Goal: Task Accomplishment & Management: Manage account settings

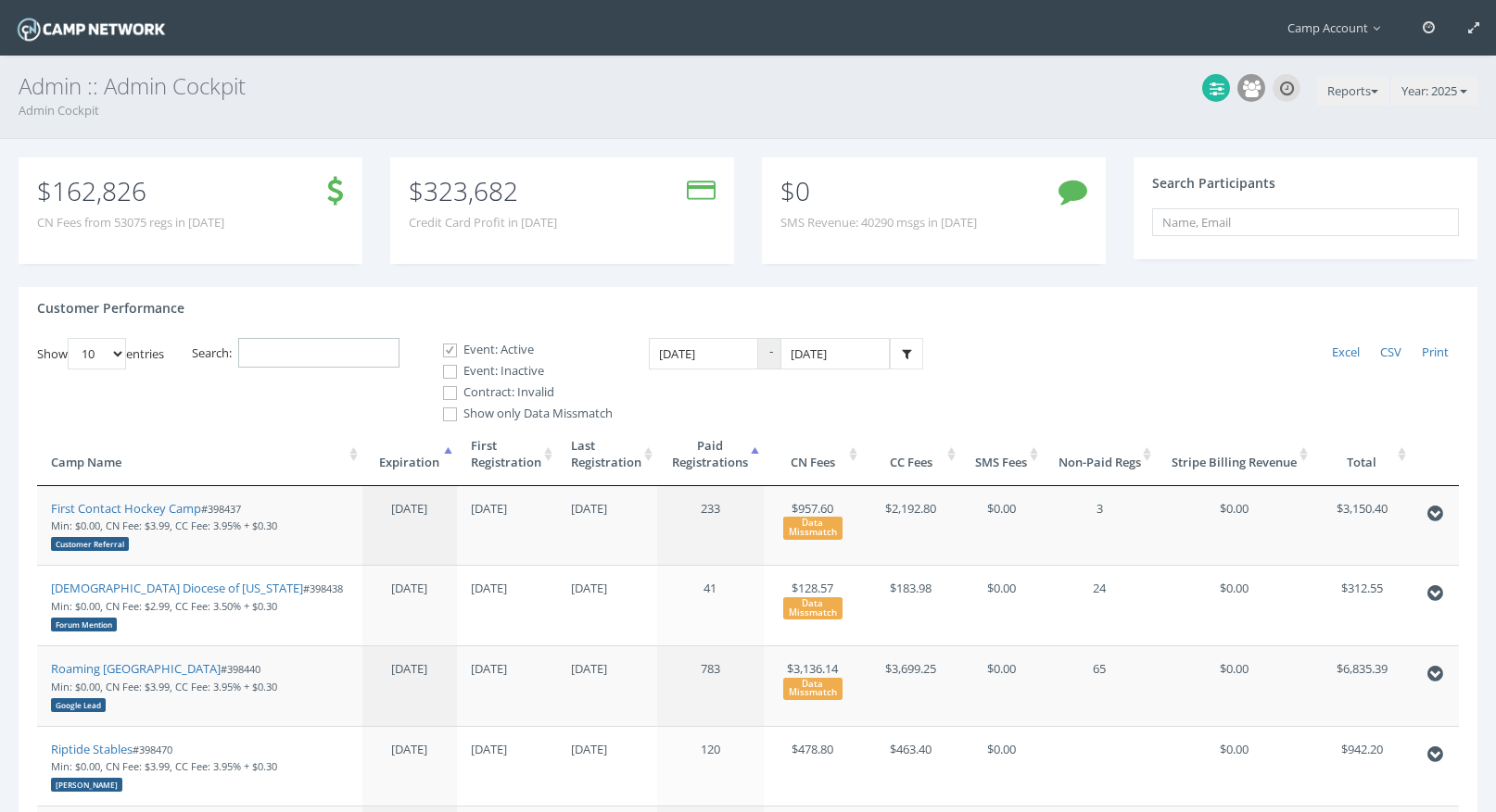
click at [380, 339] on input "Search:" at bounding box center [318, 353] width 161 height 31
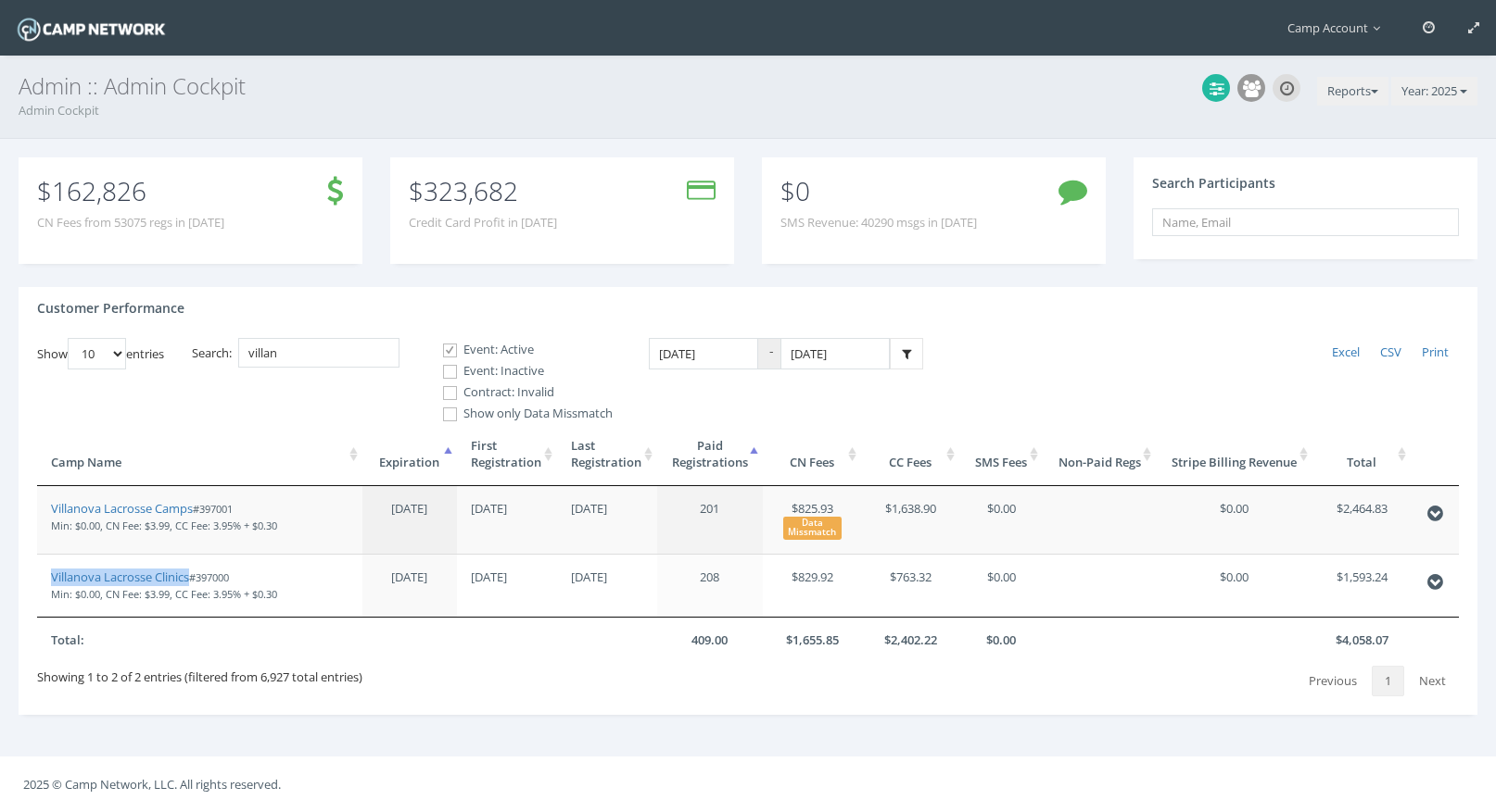
drag, startPoint x: 161, startPoint y: 582, endPoint x: 210, endPoint y: 1, distance: 583.1
click at [0, 0] on main "Camp Account My Profile My Events My Team" at bounding box center [748, 406] width 1496 height 812
drag, startPoint x: 345, startPoint y: 363, endPoint x: 181, endPoint y: 312, distance: 171.7
click at [181, 316] on div "Customer Performance Show 10 25 50 100 entries Excel CSV Print Search: villan E…" at bounding box center [748, 502] width 1459 height 429
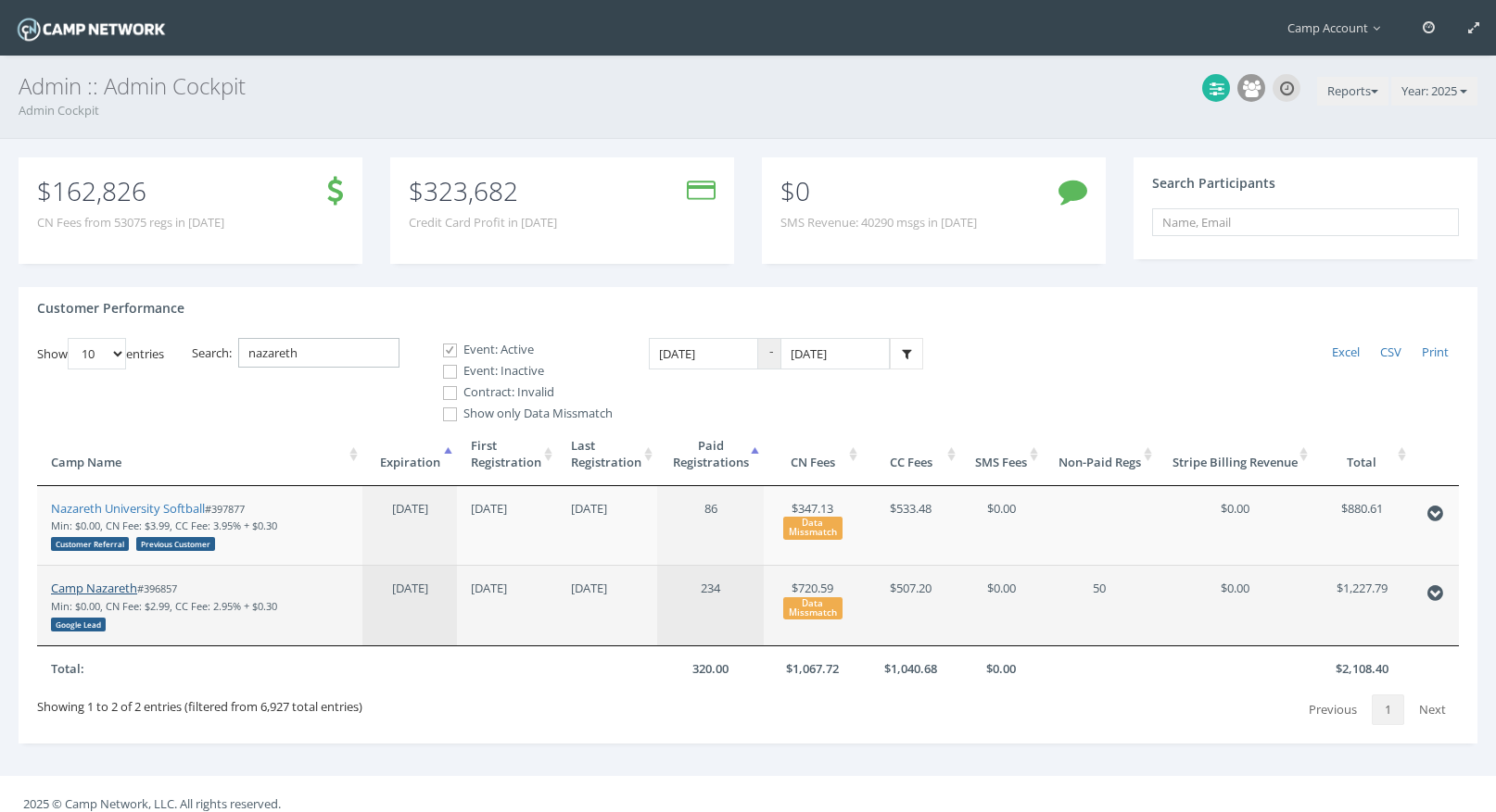
type input "nazareth"
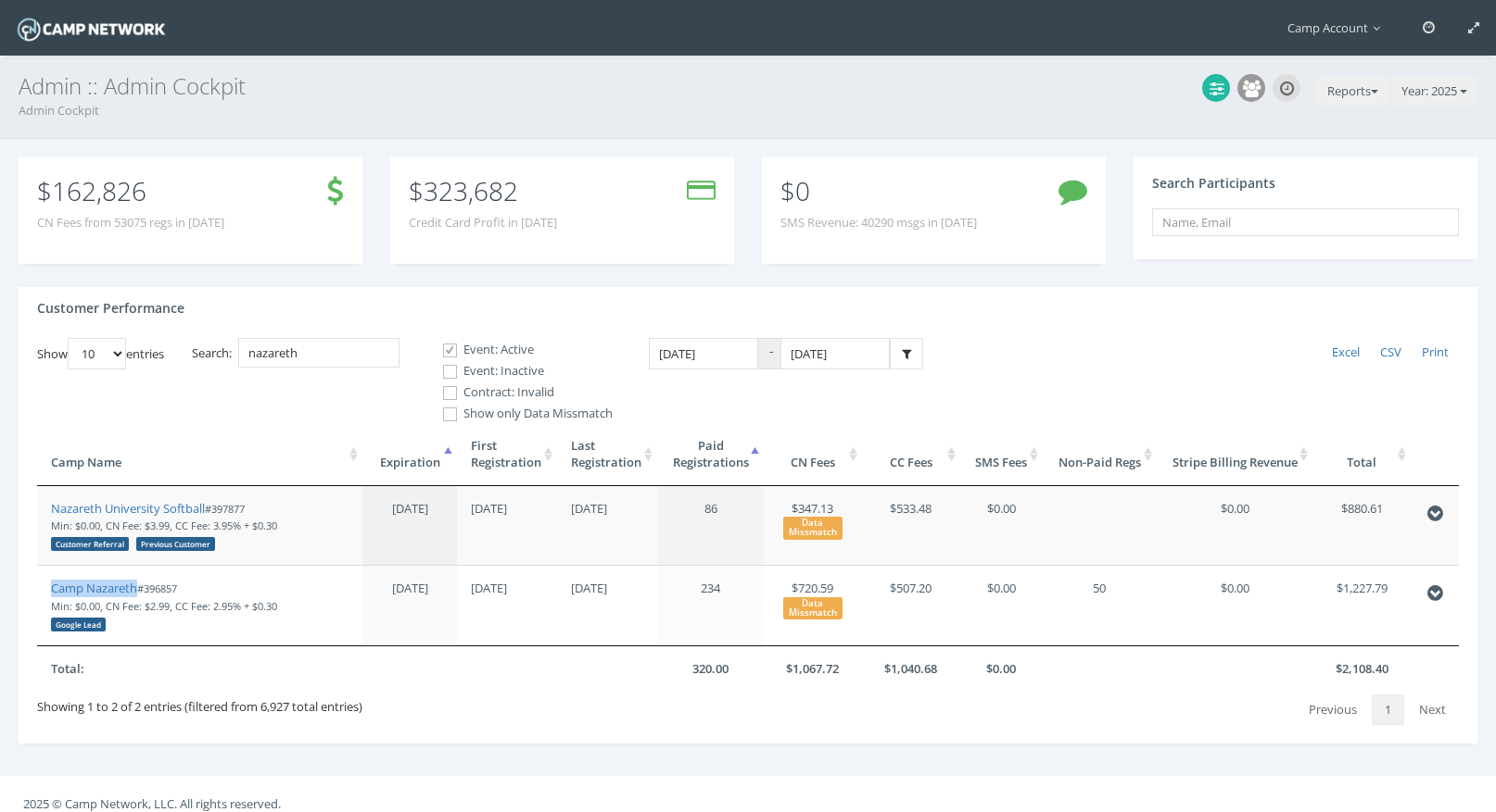
drag, startPoint x: 115, startPoint y: 587, endPoint x: 95, endPoint y: 43, distance: 544.4
click at [0, 0] on main "Camp Account My Profile My Events My Team" at bounding box center [748, 416] width 1496 height 832
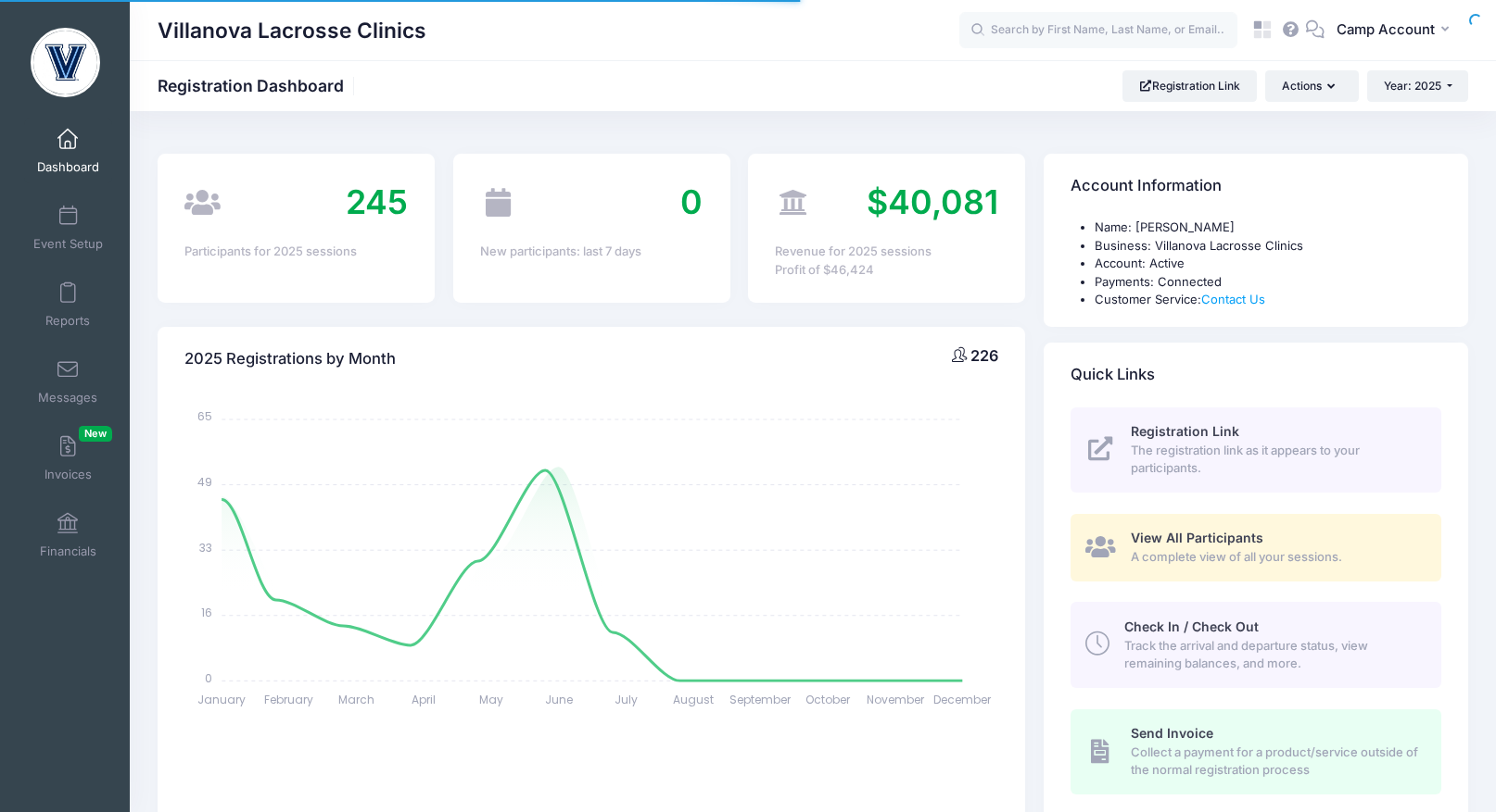
select select
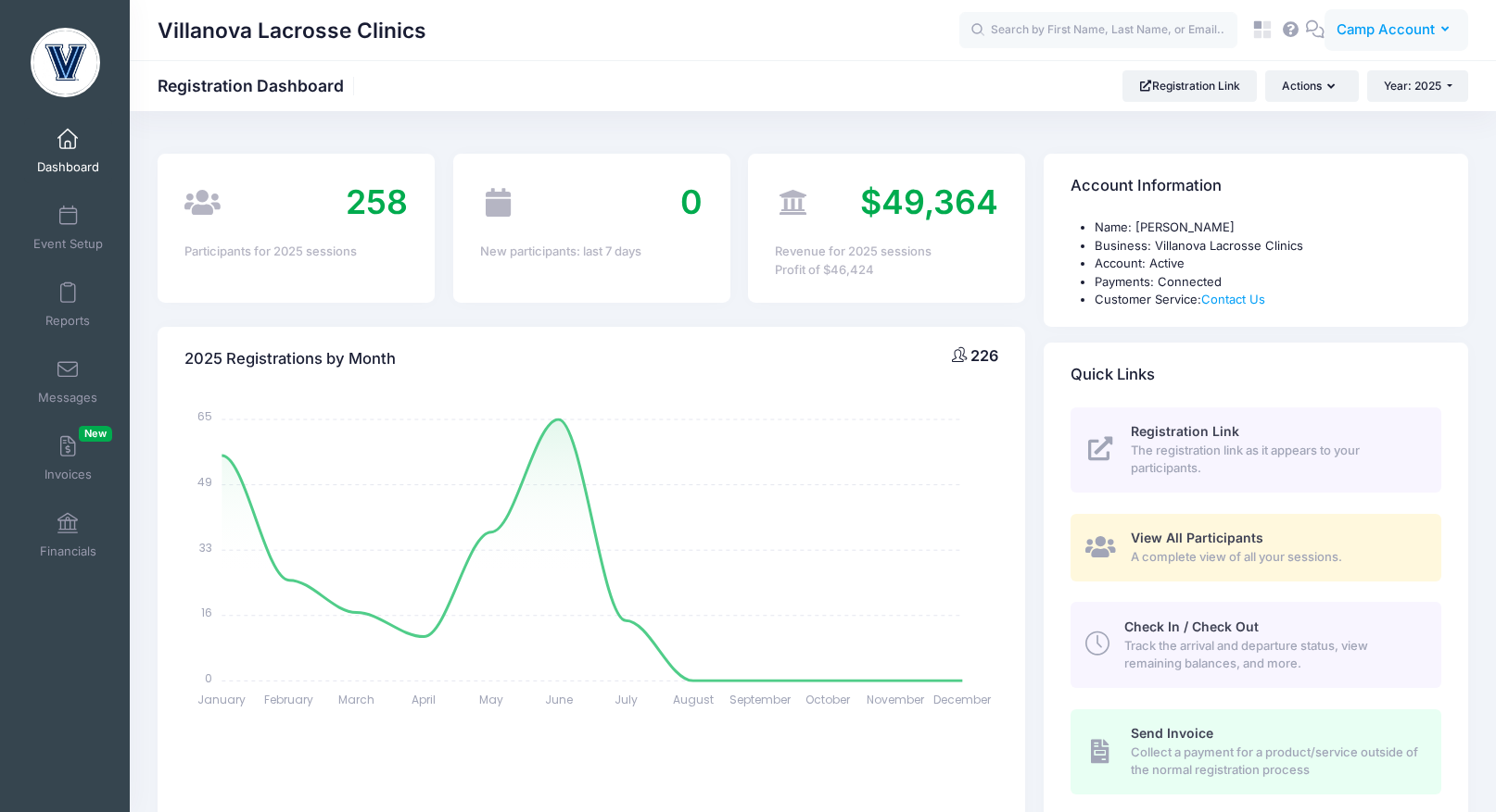
click at [1371, 25] on span "Camp Account" at bounding box center [1385, 30] width 98 height 21
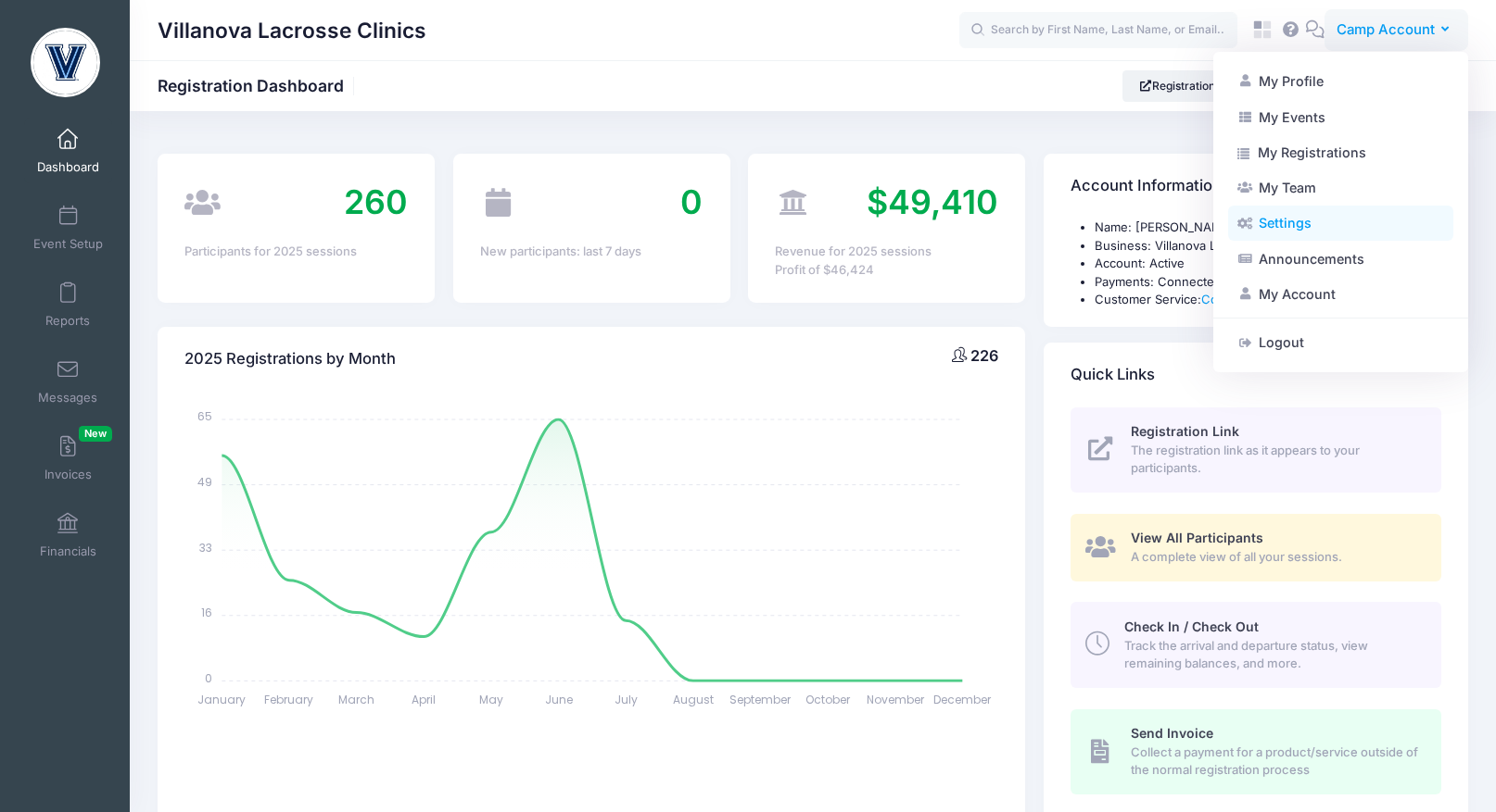
click at [1334, 229] on link "Settings" at bounding box center [1340, 224] width 225 height 35
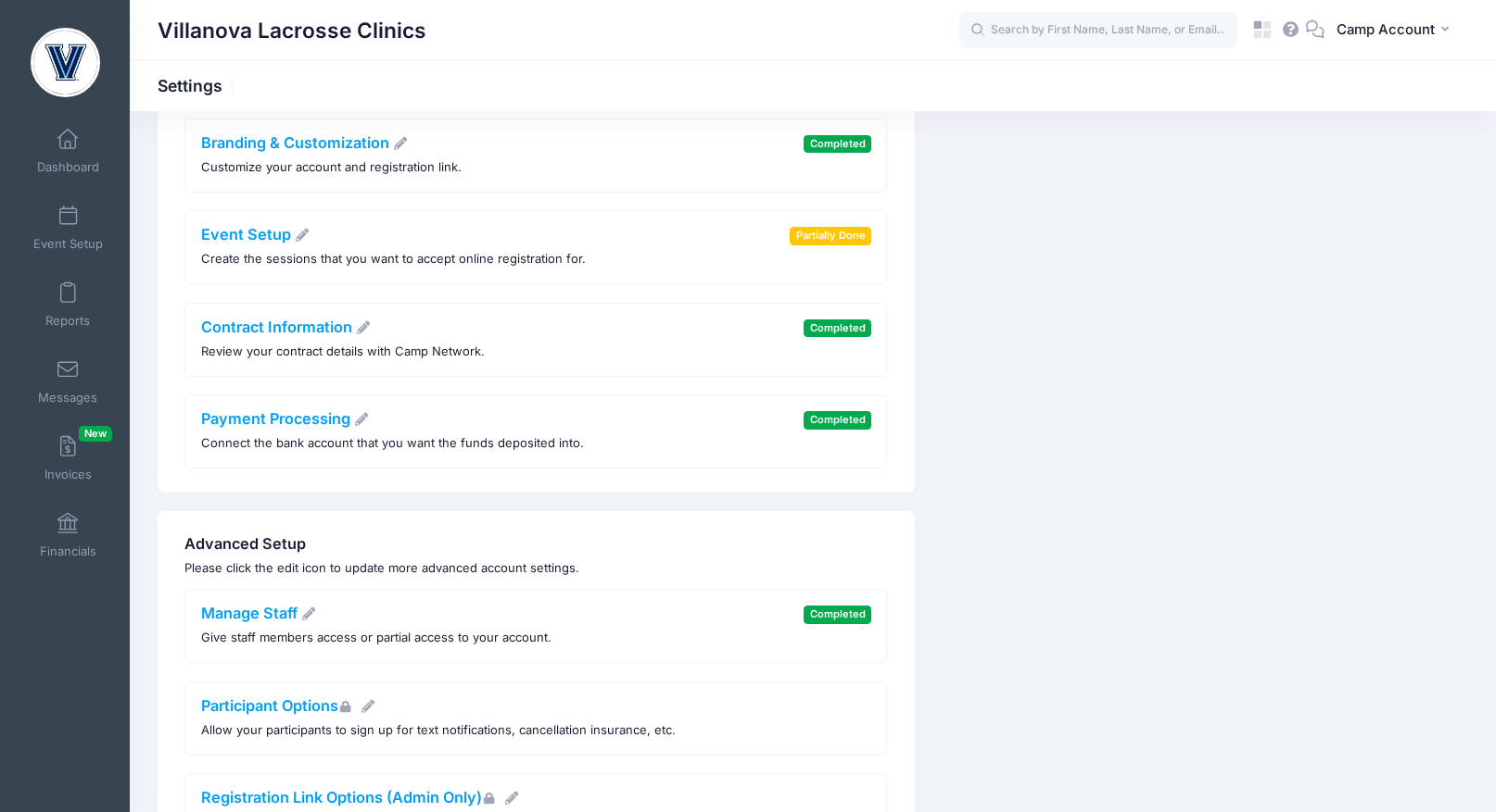
scroll to position [251, 0]
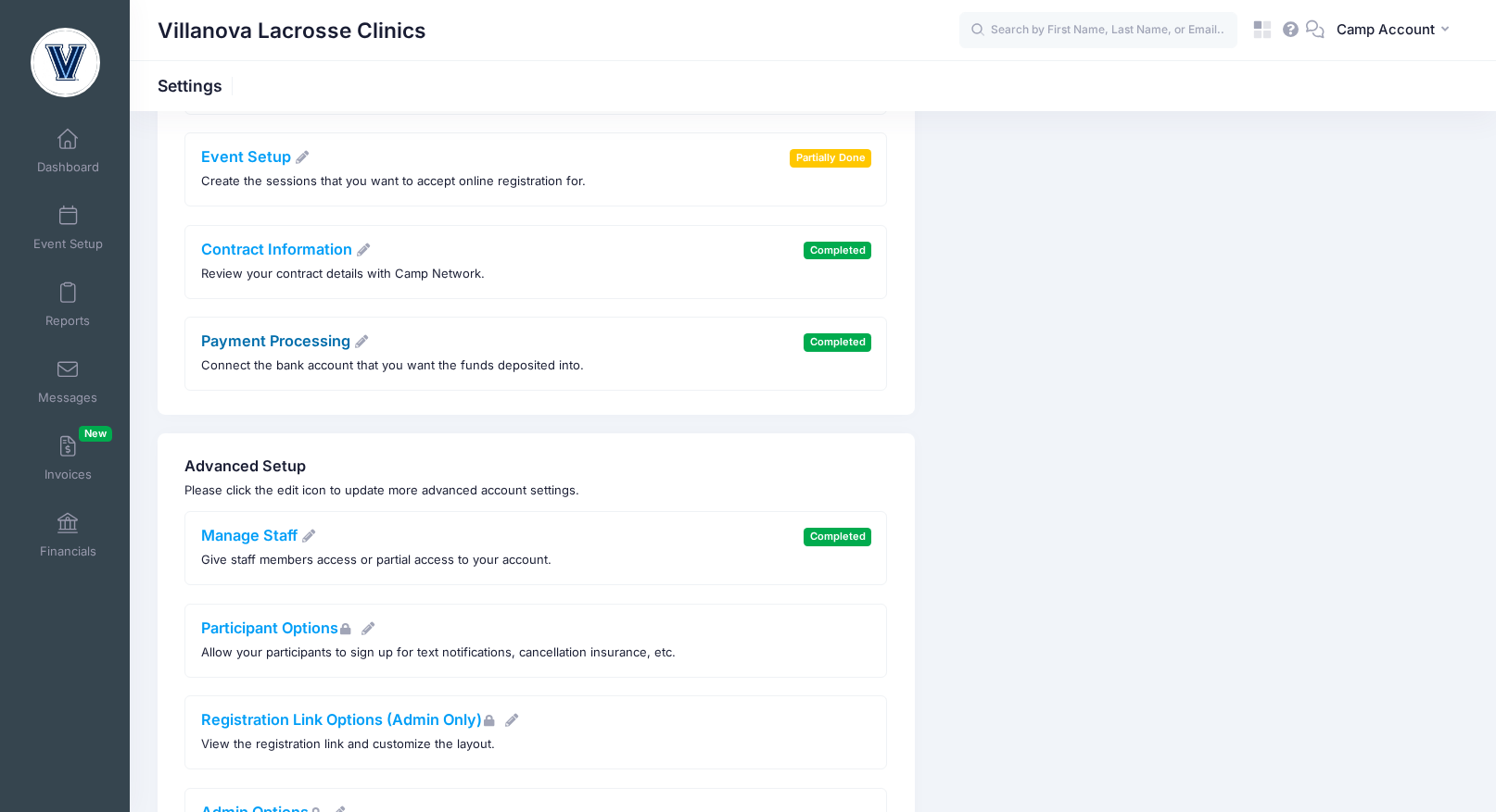
click at [295, 349] on link "Payment Processing" at bounding box center [285, 341] width 169 height 19
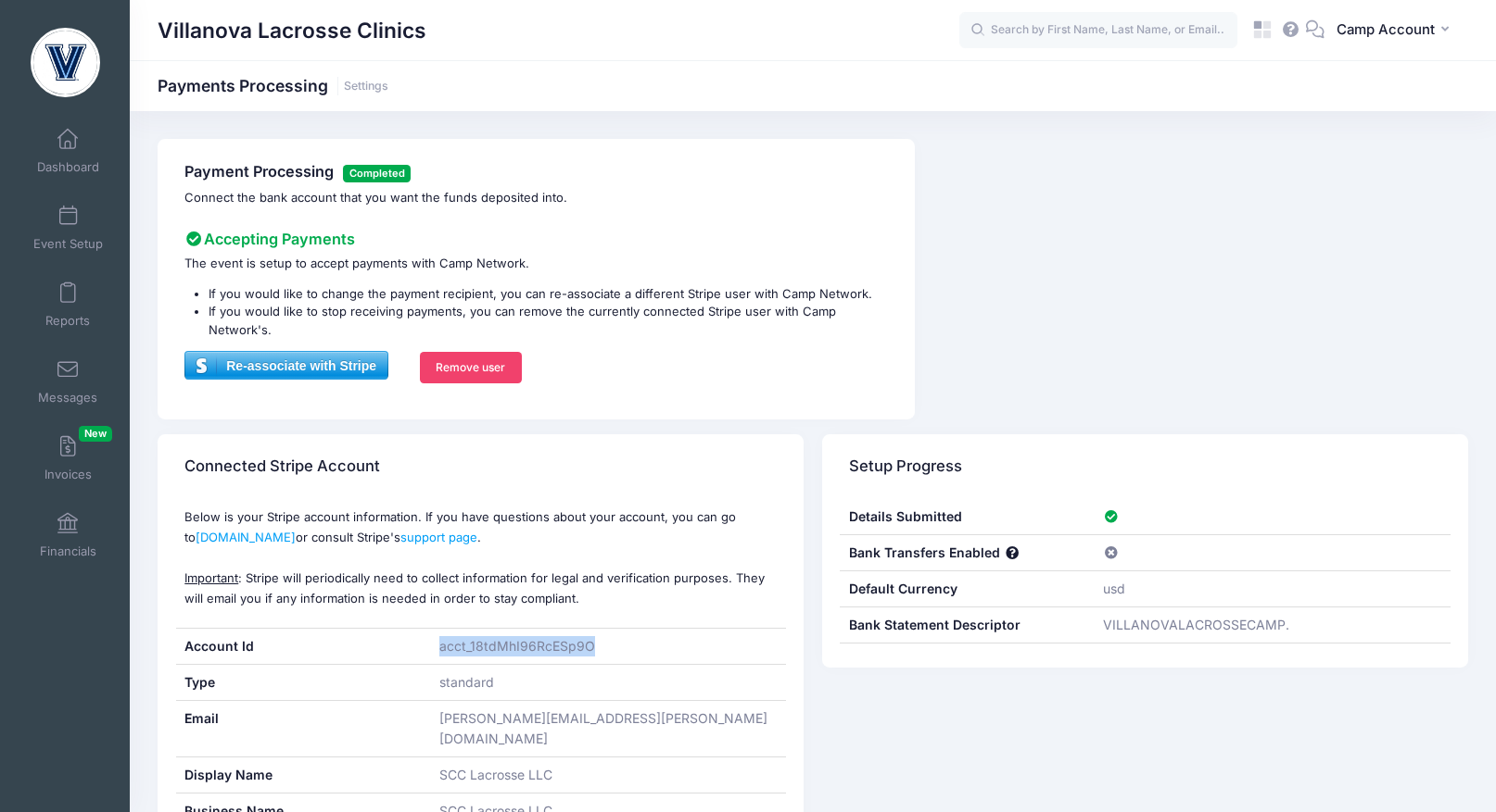
drag, startPoint x: 607, startPoint y: 651, endPoint x: 440, endPoint y: 654, distance: 167.0
click at [440, 654] on div "acct_18tdMhI96RcESp9O" at bounding box center [608, 647] width 356 height 35
copy div "acct_18tdMhI96RcESp9O"
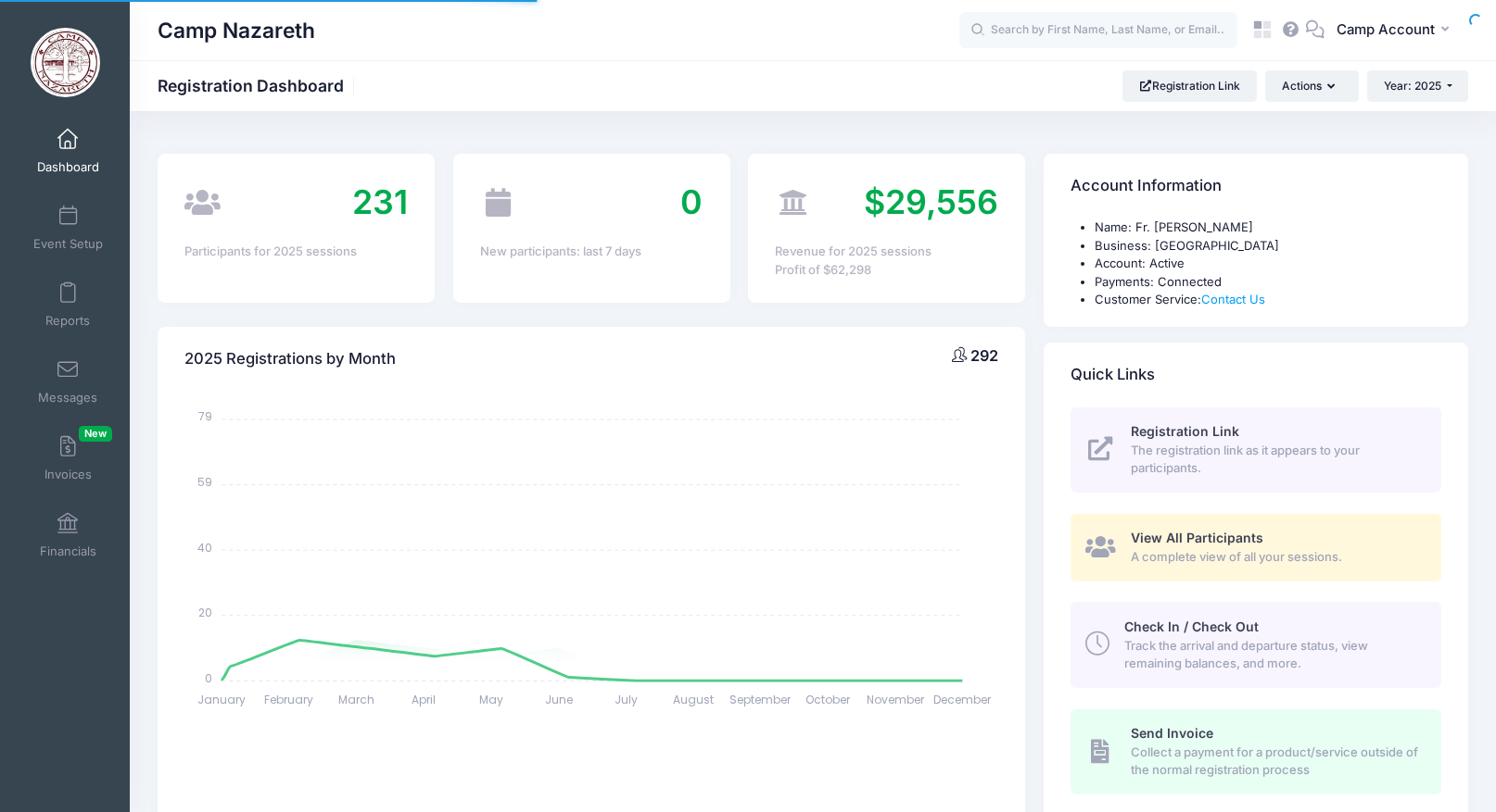
select select
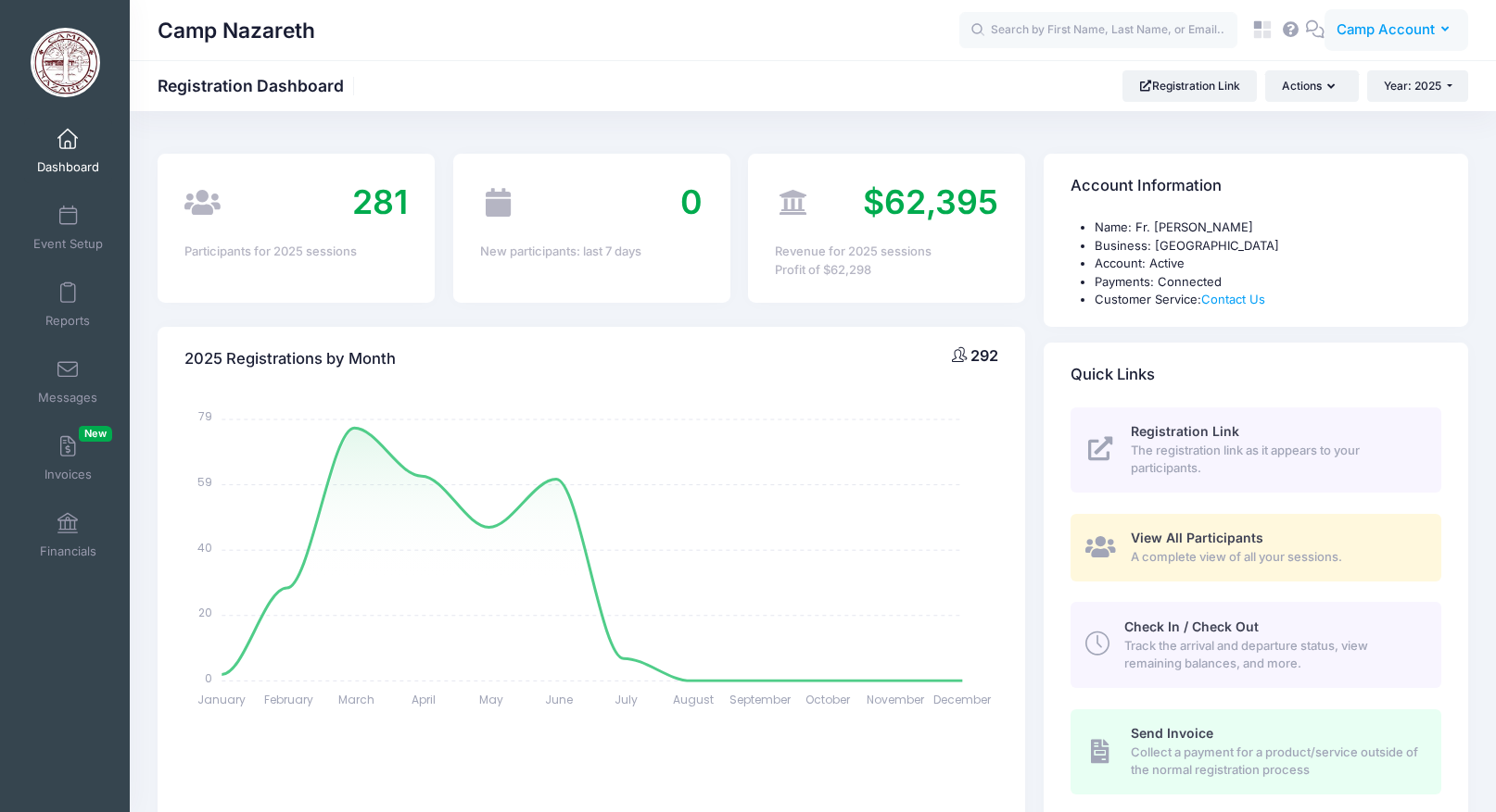
click at [1370, 39] on span "Camp Account" at bounding box center [1385, 30] width 98 height 21
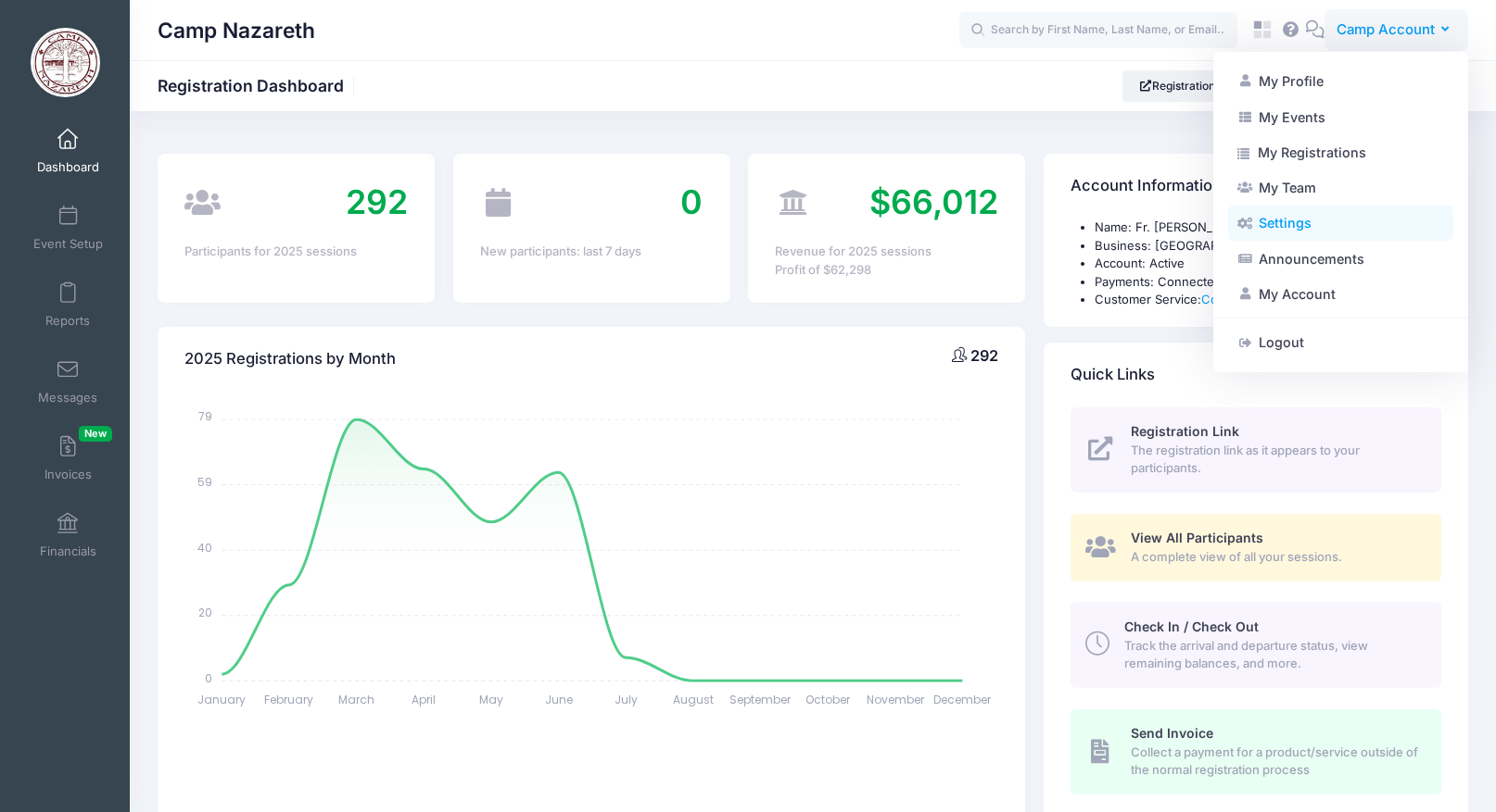
click at [1318, 223] on link "Settings" at bounding box center [1340, 224] width 225 height 35
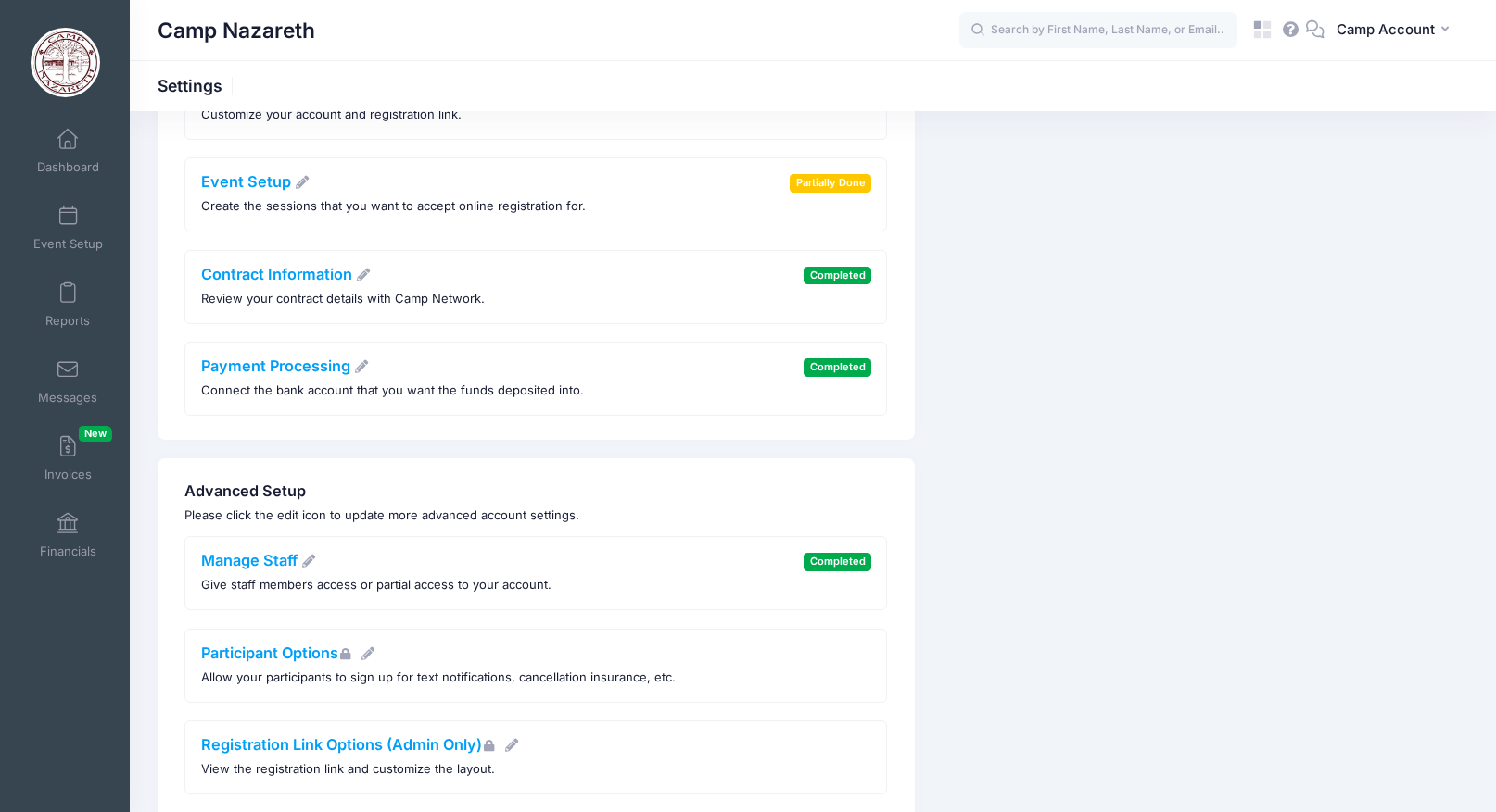
scroll to position [282, 0]
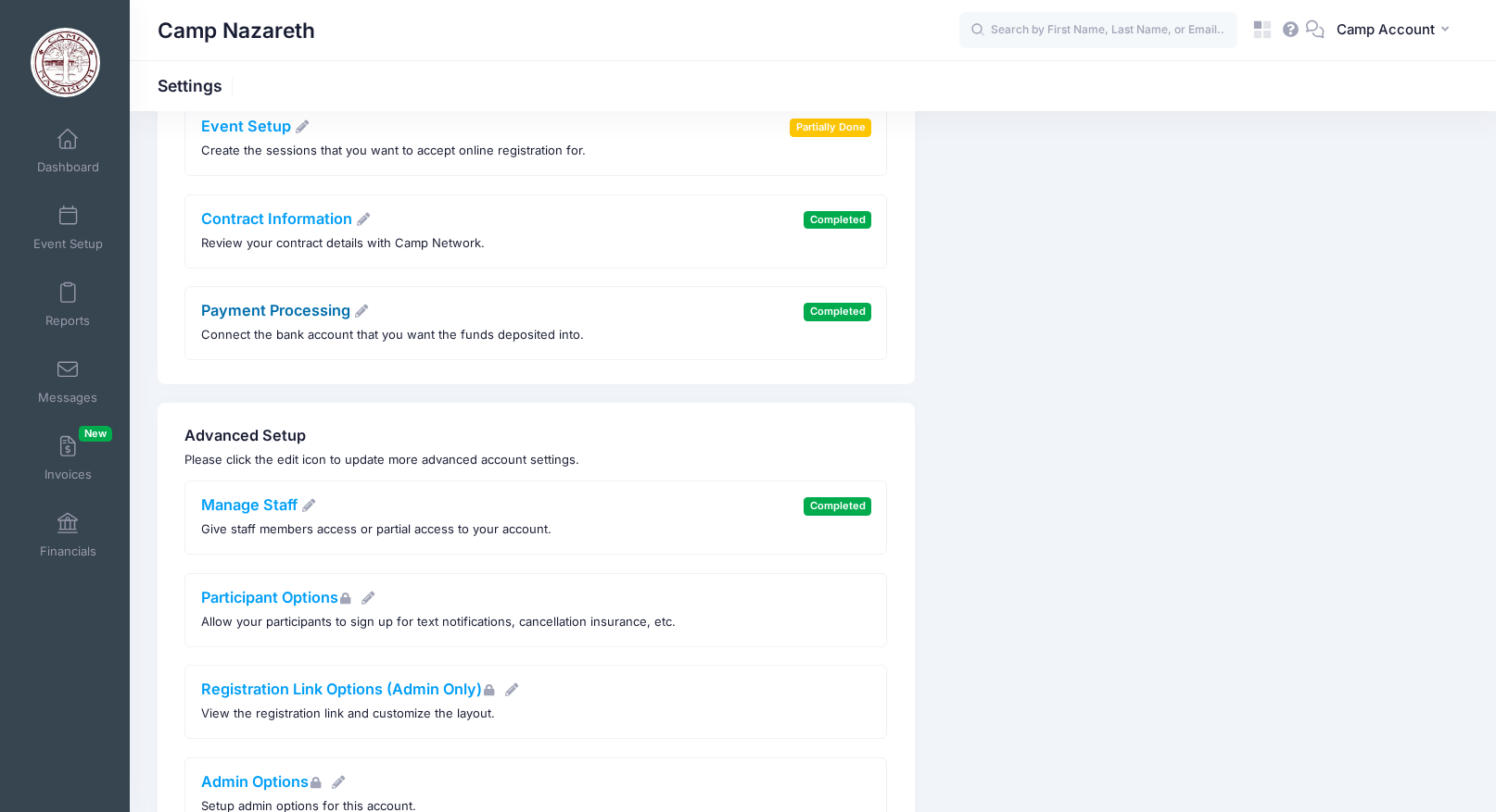
click at [321, 310] on link "Payment Processing" at bounding box center [285, 310] width 169 height 19
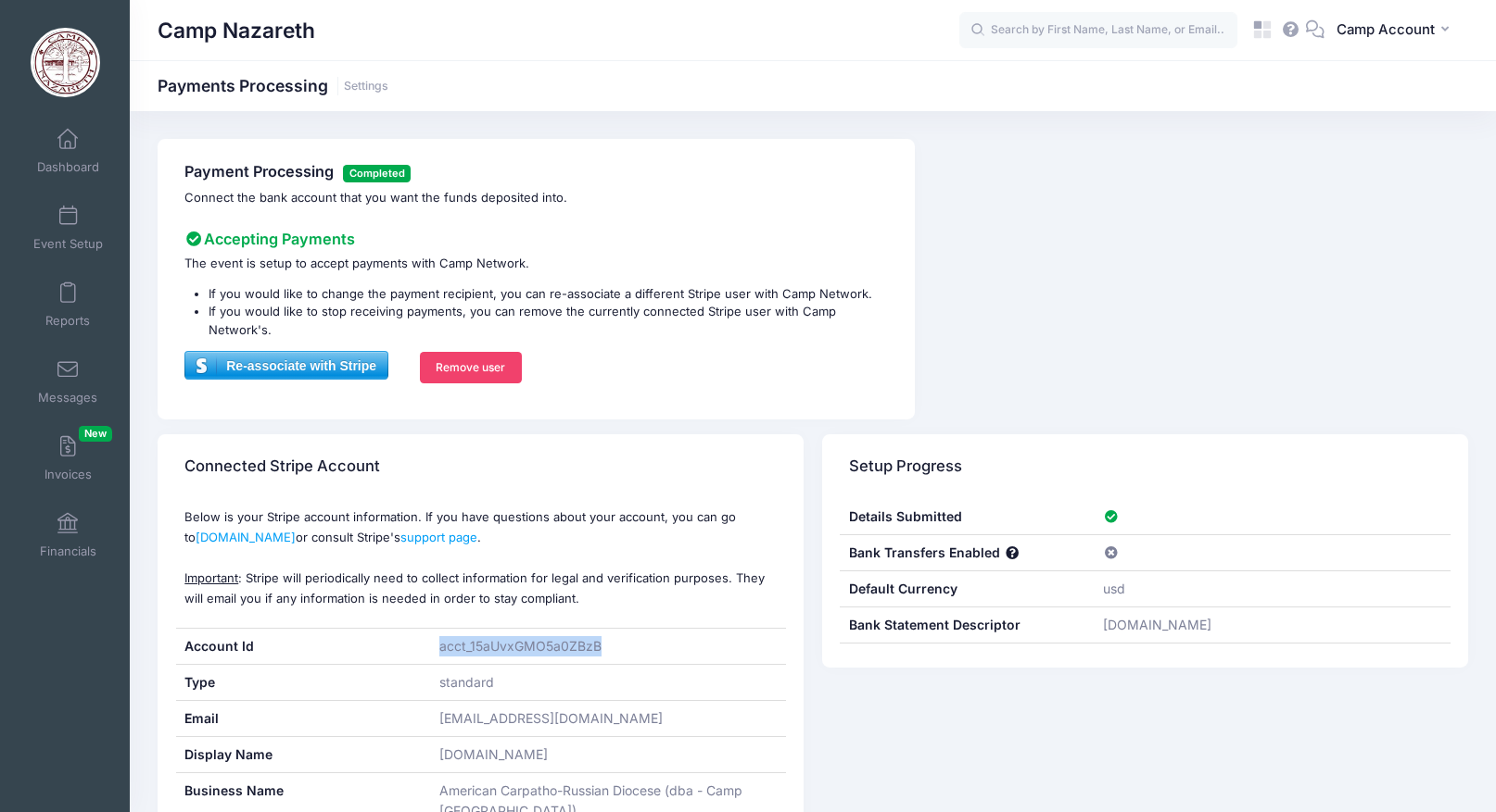
drag, startPoint x: 611, startPoint y: 646, endPoint x: 432, endPoint y: 653, distance: 179.1
click at [432, 653] on div "acct_15aUvxGMO5a0ZBzB" at bounding box center [608, 647] width 356 height 35
copy div "acct_15aUvxGMO5a0ZBzB"
